Goal: Contribute content: Add original content to the website for others to see

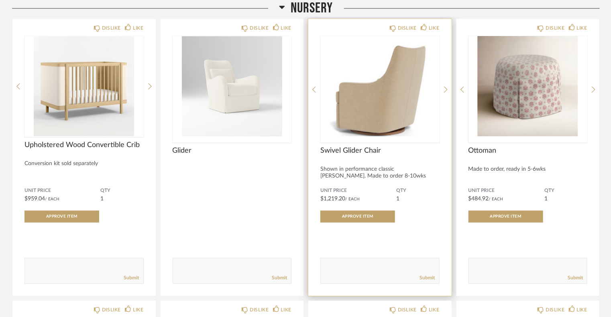
click at [367, 273] on div "Submit" at bounding box center [380, 278] width 118 height 11
click at [363, 268] on textarea at bounding box center [380, 267] width 118 height 11
paste textarea "[URL][DOMAIN_NAME]"
type textarea "[URL][DOMAIN_NAME]"
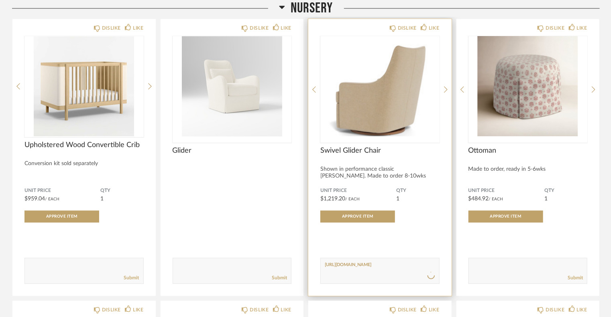
scroll to position [0, 0]
click at [342, 270] on textarea at bounding box center [380, 267] width 118 height 11
paste textarea "[URL][DOMAIN_NAME]"
type textarea "[URL][DOMAIN_NAME]"
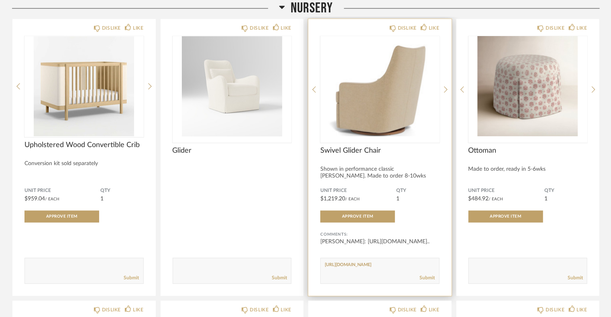
scroll to position [0, 0]
click at [375, 273] on div "Submit" at bounding box center [380, 278] width 118 height 11
click at [374, 246] on div "[PERSON_NAME]: [URL][DOMAIN_NAME].." at bounding box center [379, 242] width 119 height 8
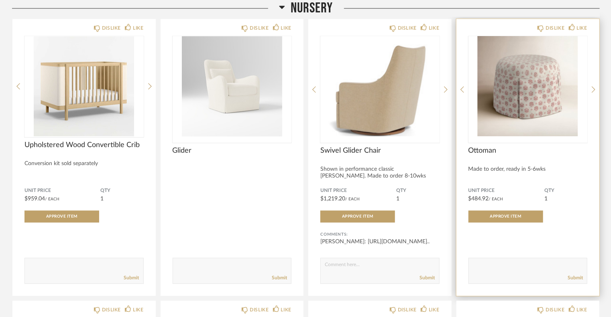
click at [536, 86] on img "0" at bounding box center [527, 86] width 119 height 100
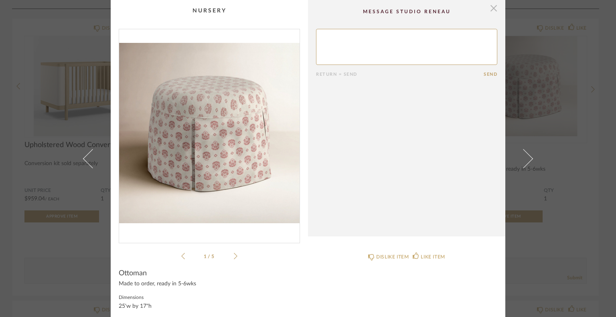
click at [491, 10] on span "button" at bounding box center [494, 8] width 16 height 16
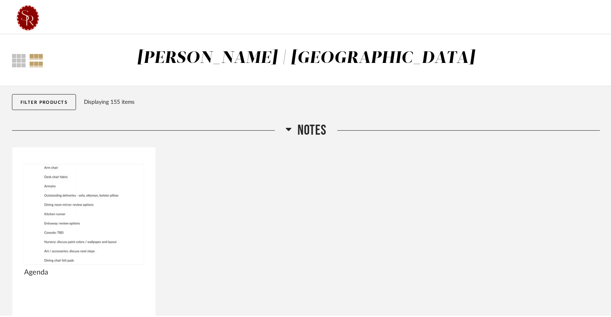
scroll to position [3894, 0]
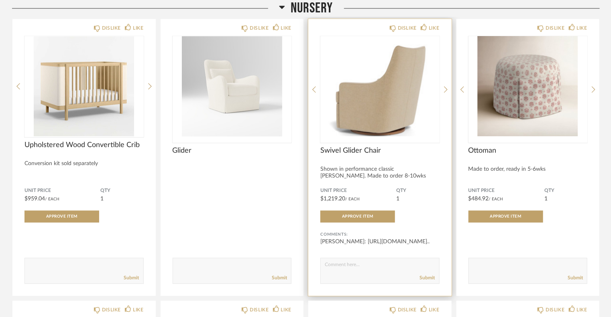
click at [354, 262] on textarea at bounding box center [380, 267] width 118 height 11
paste textarea "[URL][DOMAIN_NAME][PERSON_NAME]"
type textarea "[URL][DOMAIN_NAME][PERSON_NAME]"
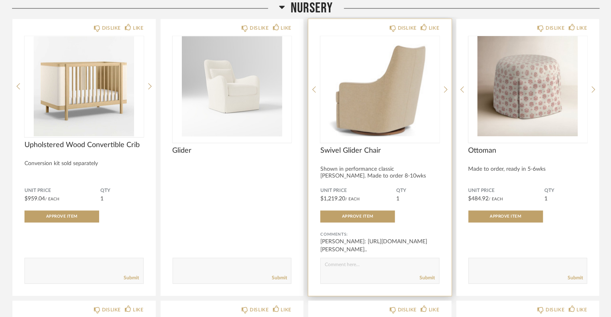
click at [389, 89] on img "2" at bounding box center [379, 86] width 119 height 100
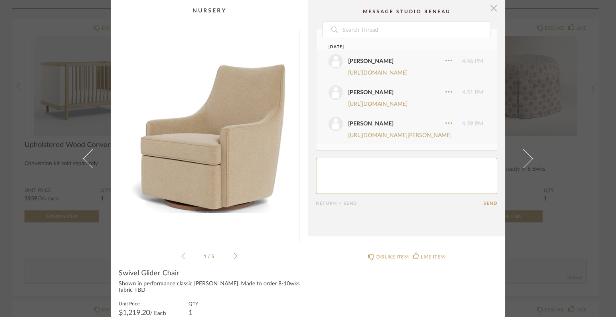
click at [489, 6] on span "button" at bounding box center [494, 8] width 16 height 16
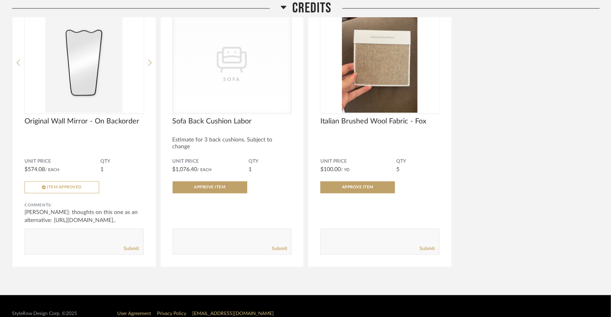
scroll to position [5340, 0]
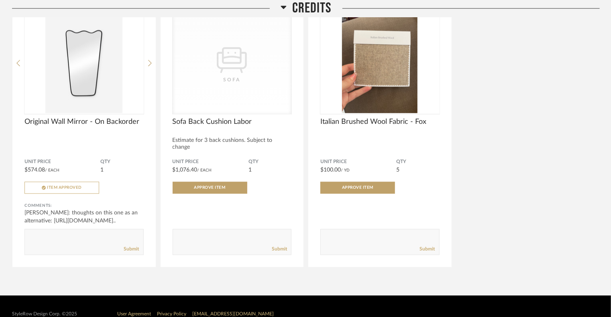
click at [306, 146] on div "DISLIKE LIKE Original Wall Mirror - On Backorder Unit Price $574.08 / Each QTY …" at bounding box center [305, 132] width 587 height 272
click at [530, 170] on div "DISLIKE LIKE Original Wall Mirror - On Backorder Unit Price $574.08 / Each QTY …" at bounding box center [305, 132] width 587 height 272
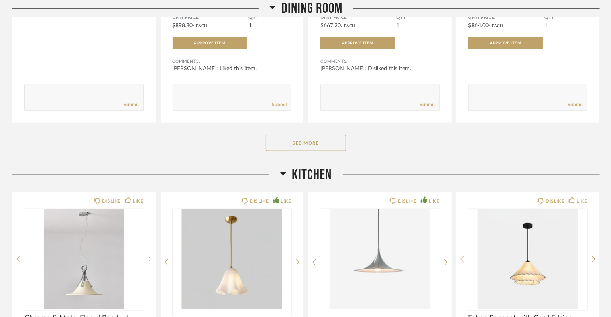
scroll to position [1933, 0]
click at [304, 136] on button "See More" at bounding box center [306, 144] width 80 height 16
